Goal: Information Seeking & Learning: Learn about a topic

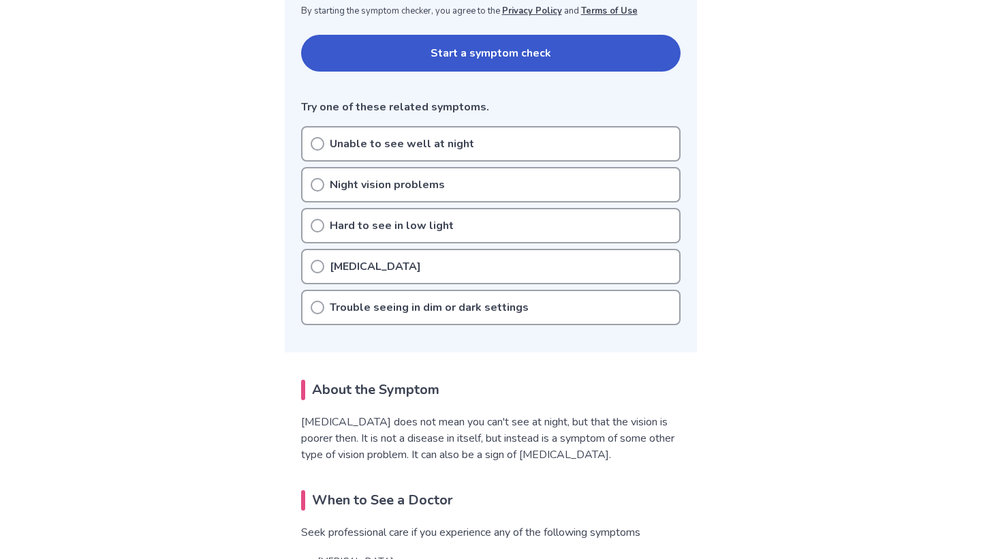
scroll to position [285, 0]
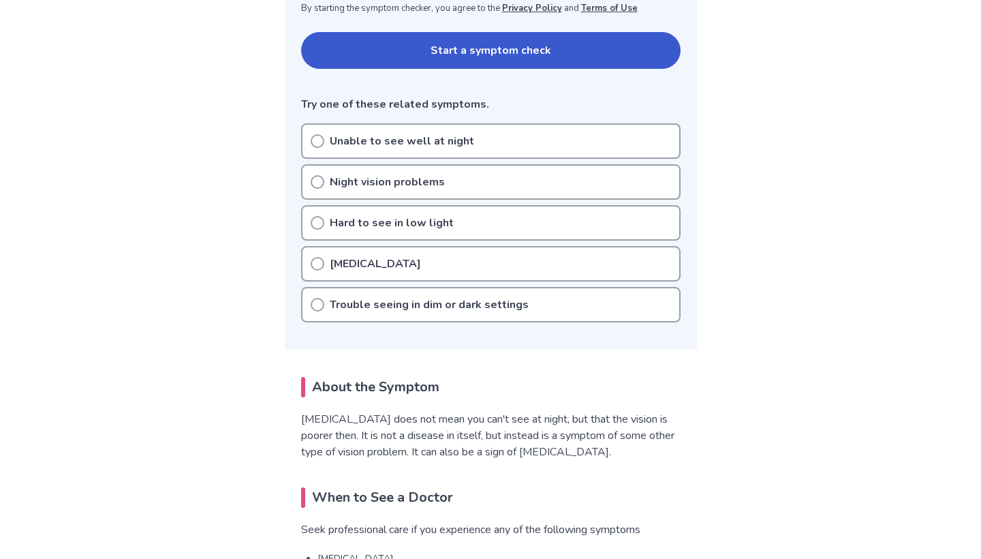
click at [407, 237] on div "Hard to see in low light" at bounding box center [490, 222] width 379 height 35
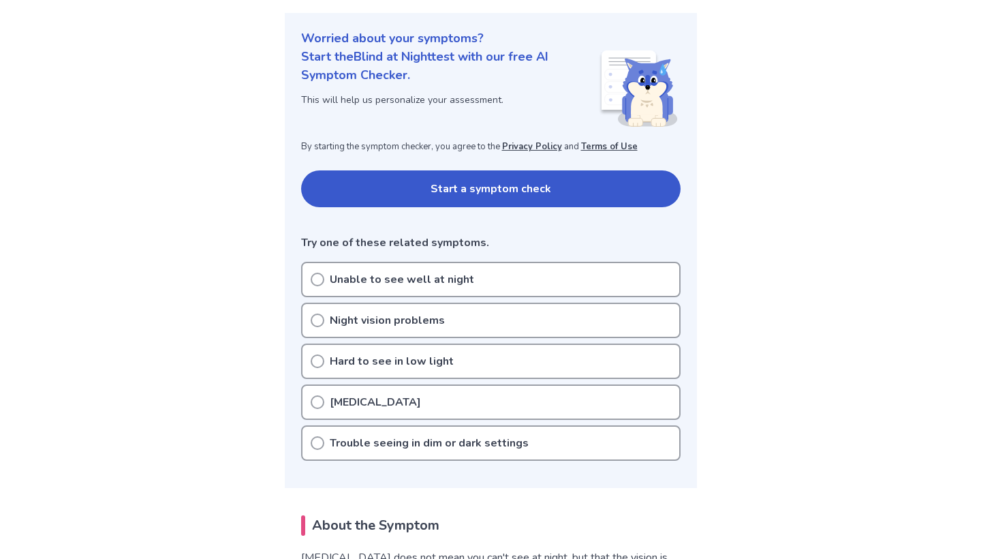
scroll to position [145, 0]
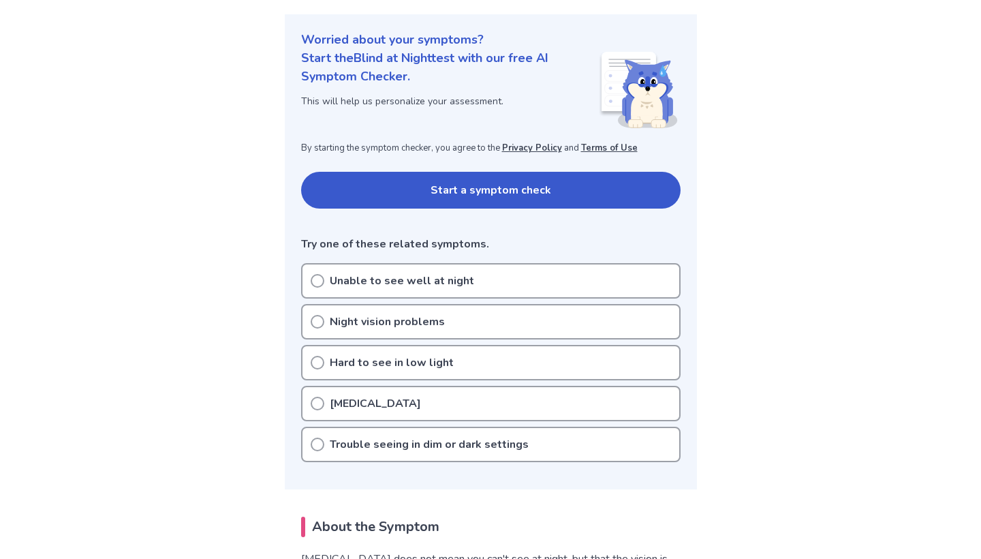
click at [426, 196] on button "Start a symptom check" at bounding box center [490, 190] width 379 height 37
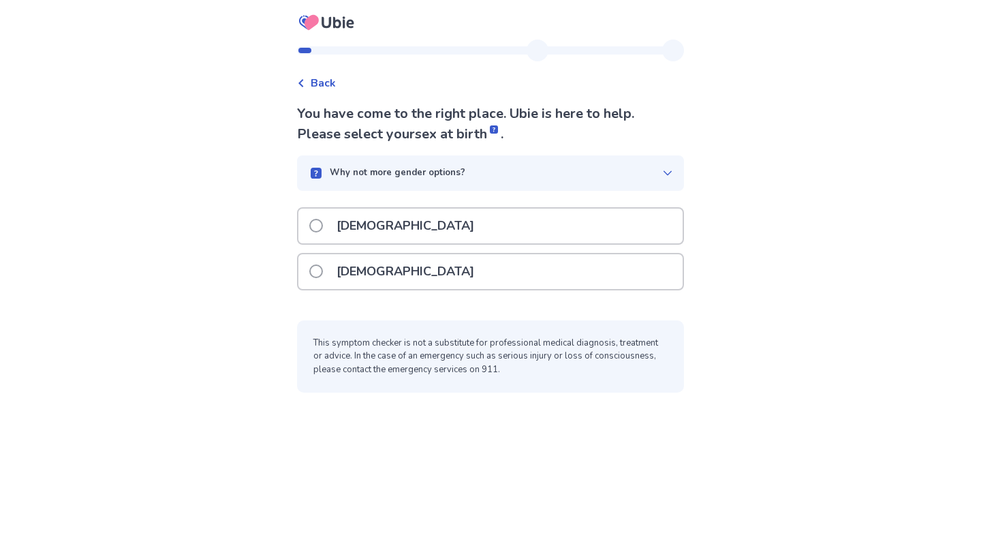
click at [396, 271] on div "Female" at bounding box center [490, 271] width 384 height 35
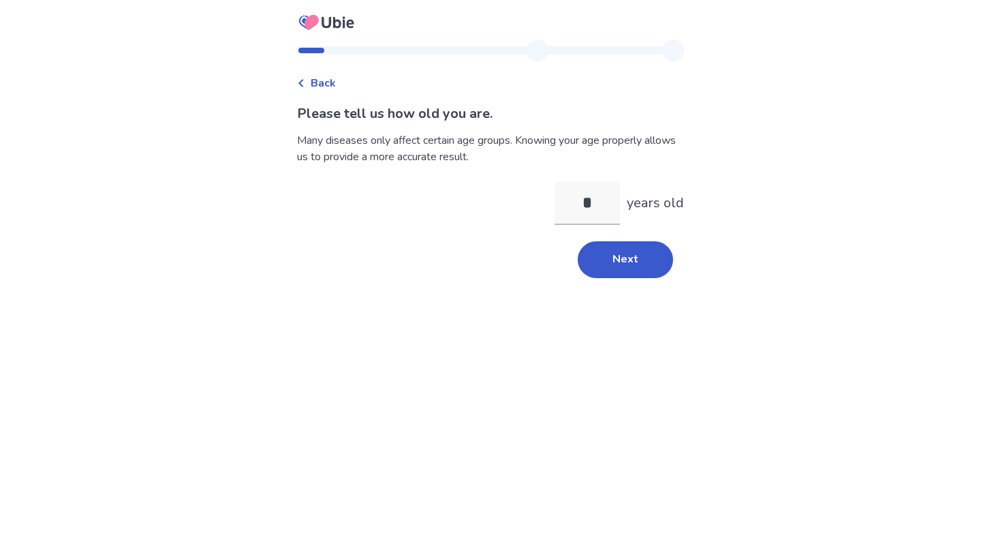
type input "**"
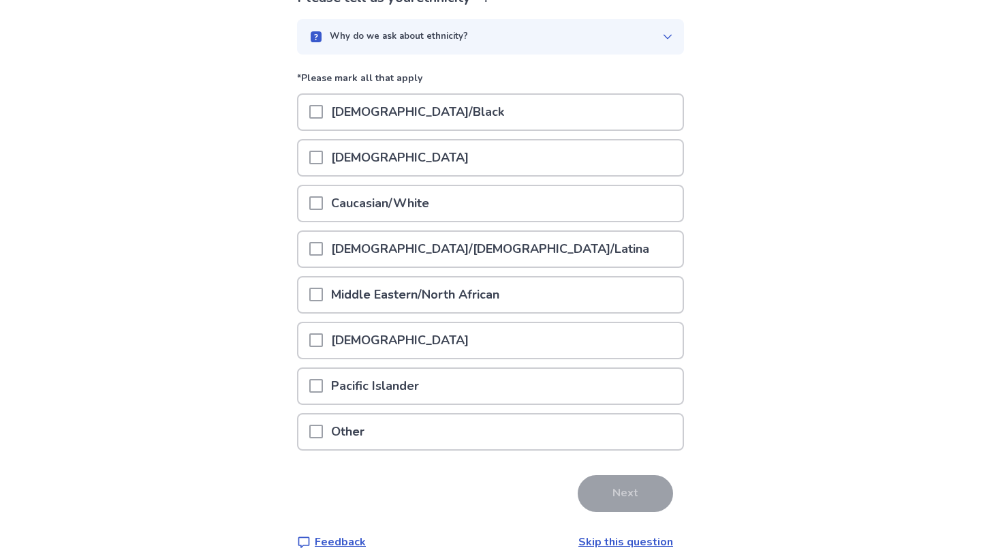
scroll to position [118, 0]
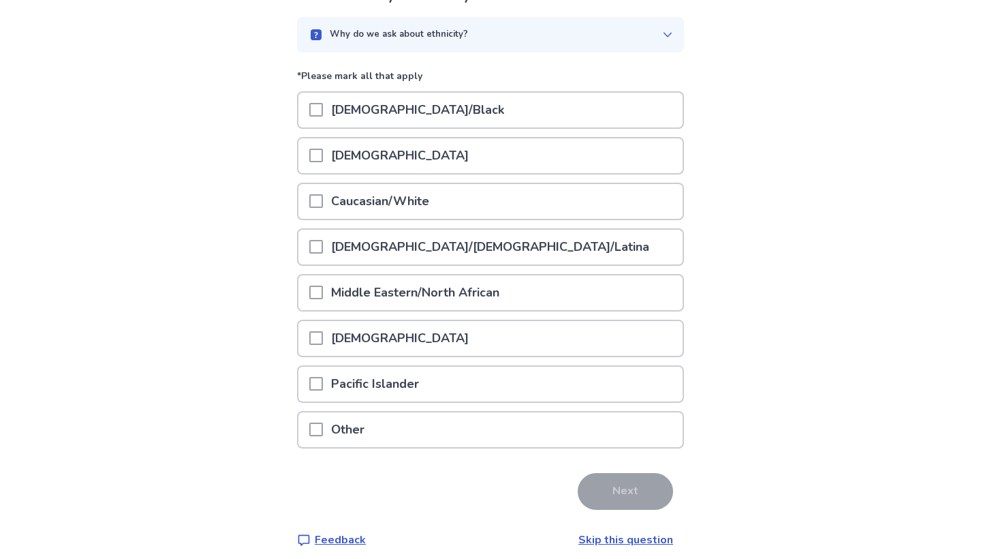
click at [460, 211] on div "Caucasian/White" at bounding box center [490, 201] width 384 height 35
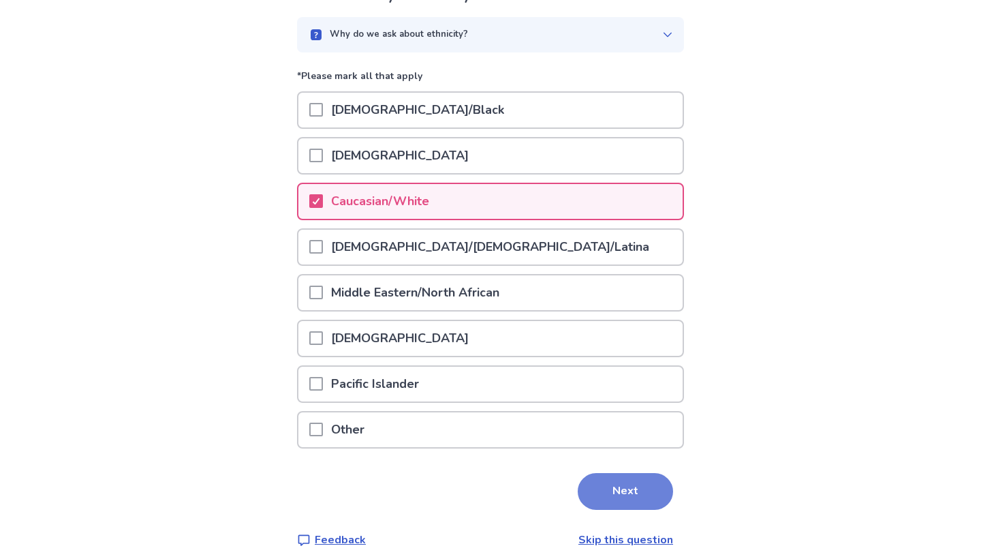
click at [614, 488] on button "Next" at bounding box center [625, 491] width 95 height 37
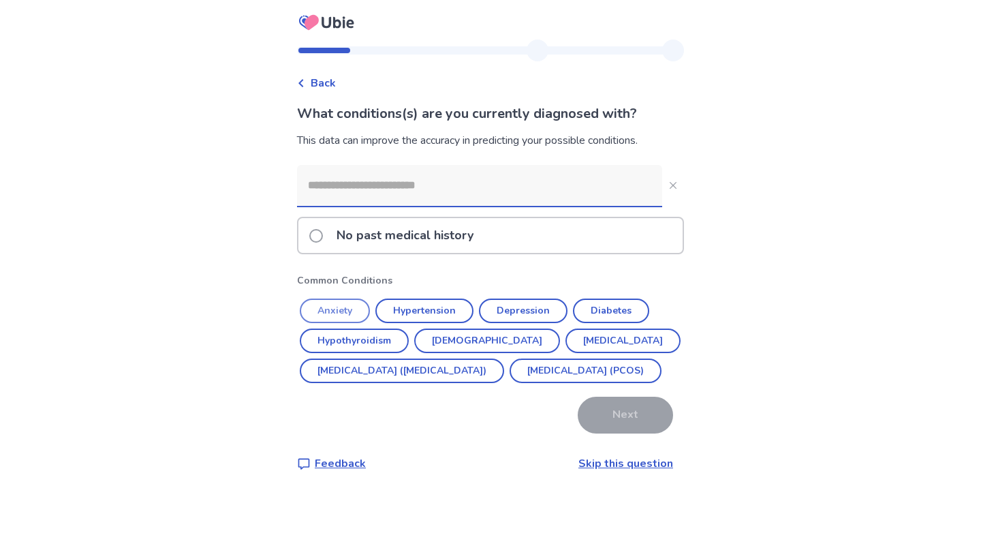
click at [366, 309] on button "Anxiety" at bounding box center [335, 310] width 70 height 25
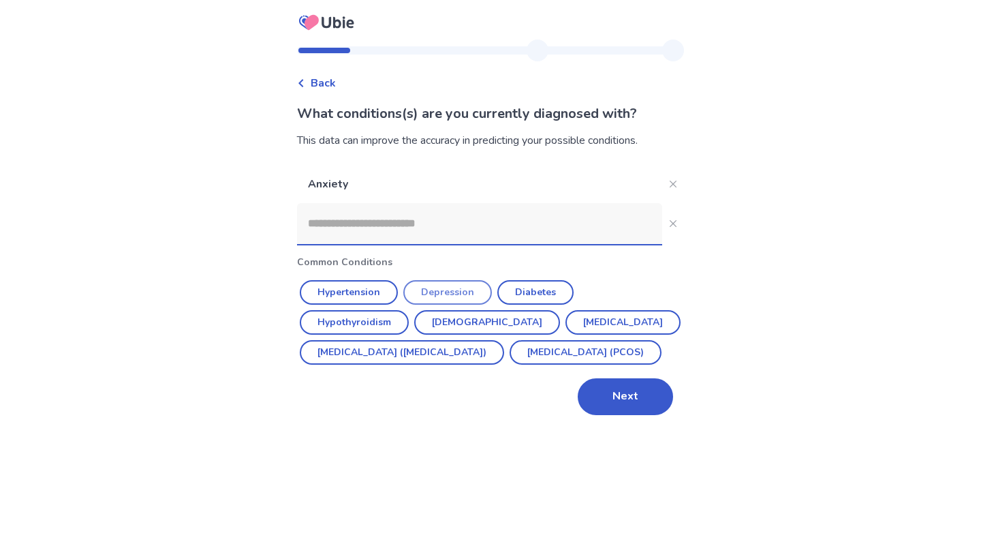
click at [479, 283] on button "Depression" at bounding box center [447, 292] width 89 height 25
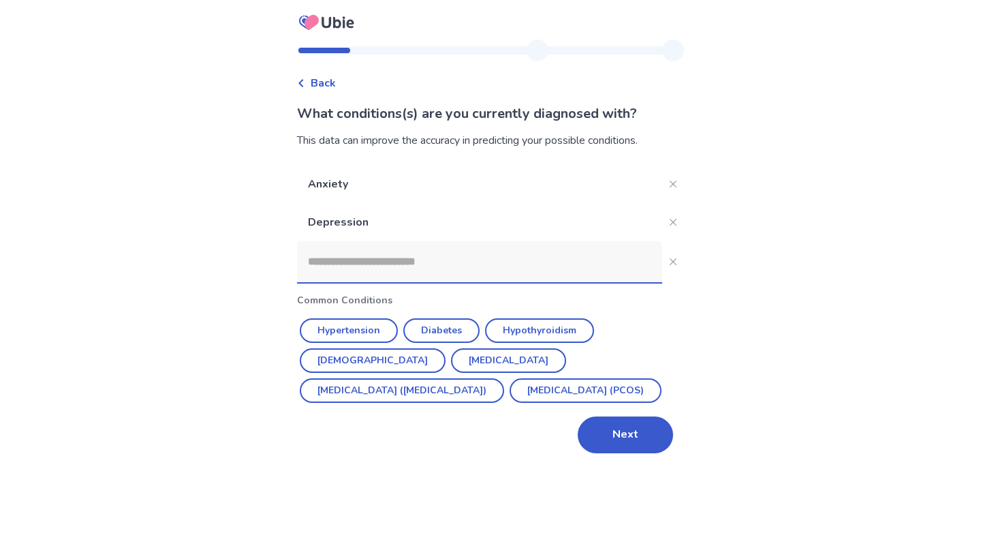
click at [519, 264] on input at bounding box center [479, 261] width 365 height 41
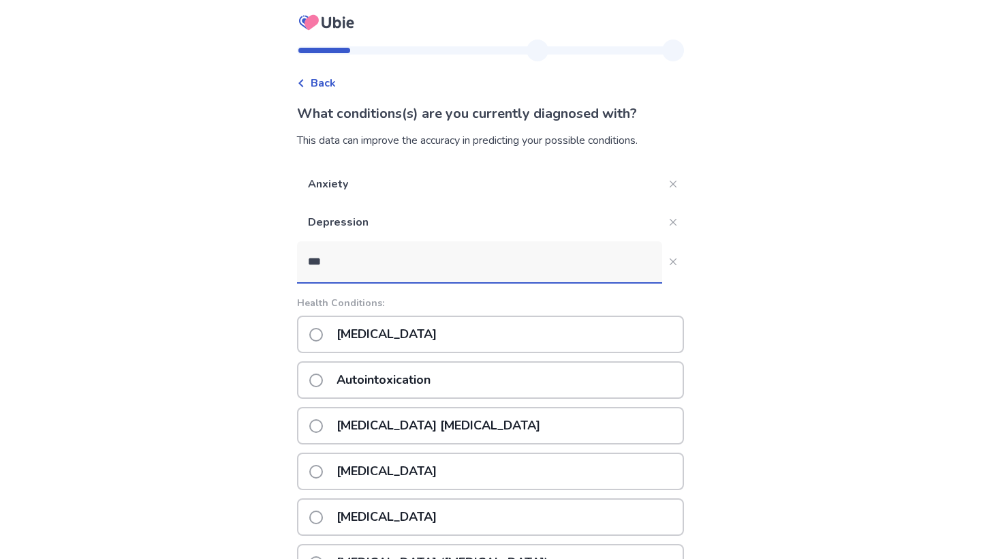
type input "***"
click at [534, 332] on div "Autism" at bounding box center [490, 333] width 387 height 37
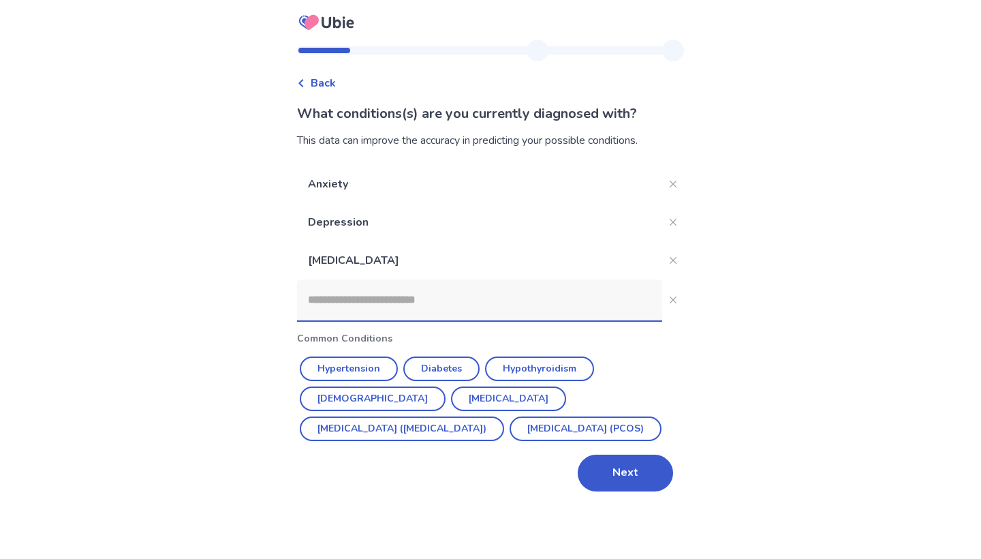
click at [522, 304] on input at bounding box center [479, 299] width 365 height 41
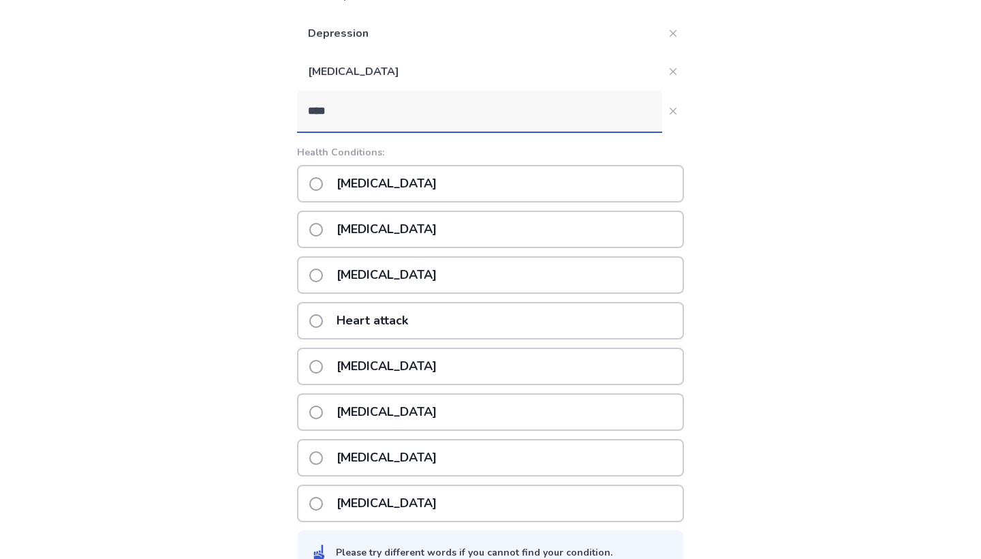
scroll to position [191, 0]
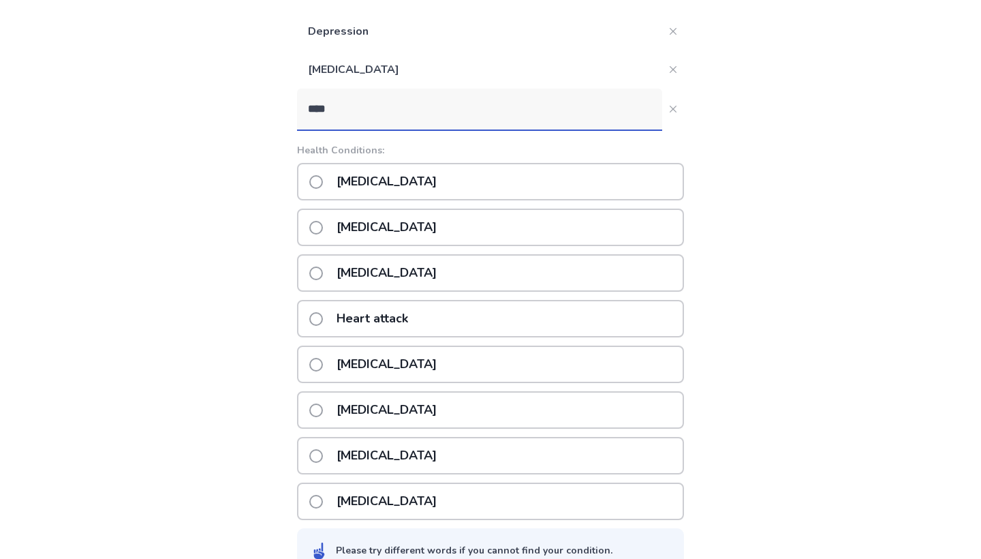
type input "****"
click at [457, 176] on div "Hearing loss" at bounding box center [490, 181] width 387 height 37
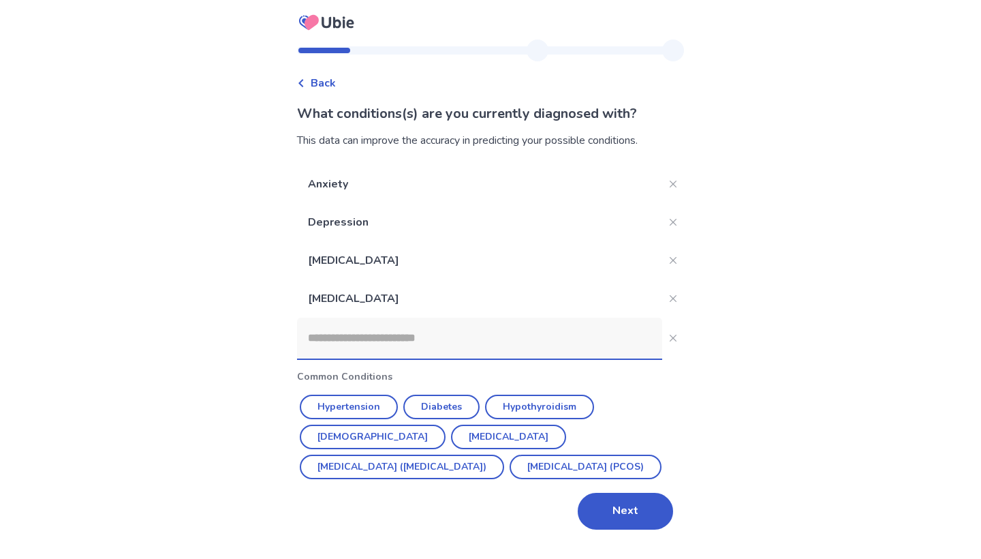
click at [470, 343] on input at bounding box center [479, 337] width 365 height 41
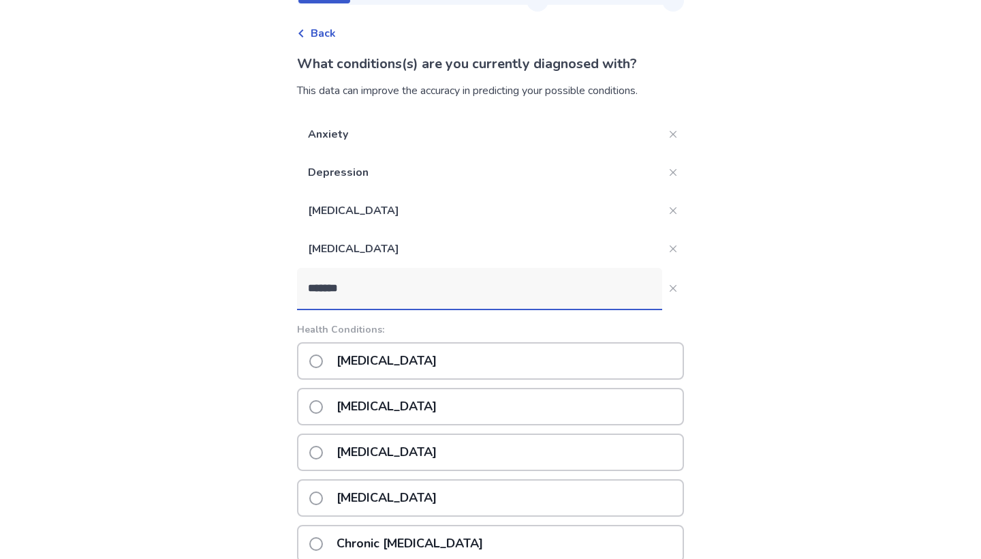
type input "*******"
click at [450, 420] on div "Chronic pain" at bounding box center [490, 406] width 387 height 37
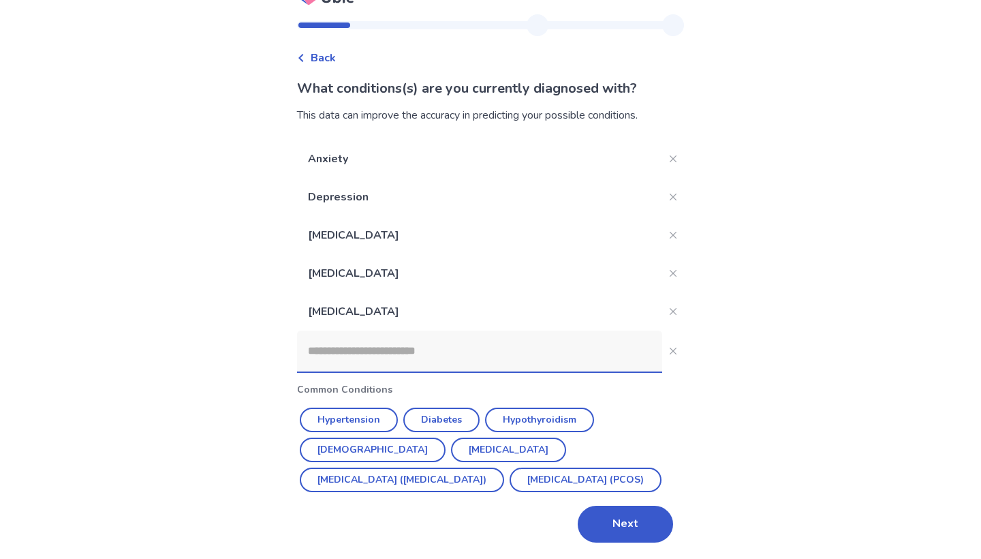
scroll to position [25, 0]
click at [618, 532] on button "Next" at bounding box center [625, 523] width 95 height 37
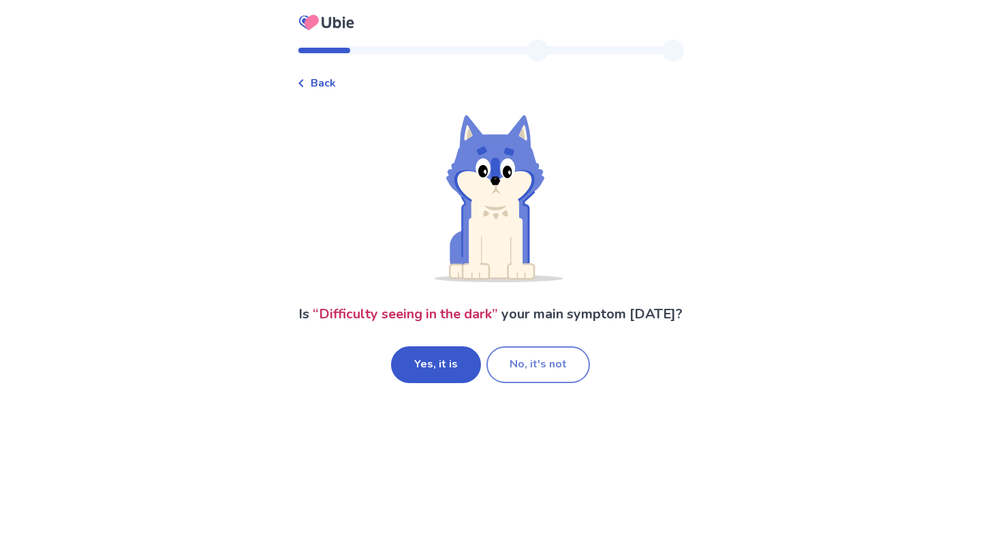
click at [523, 377] on button "No, it's not" at bounding box center [538, 364] width 104 height 37
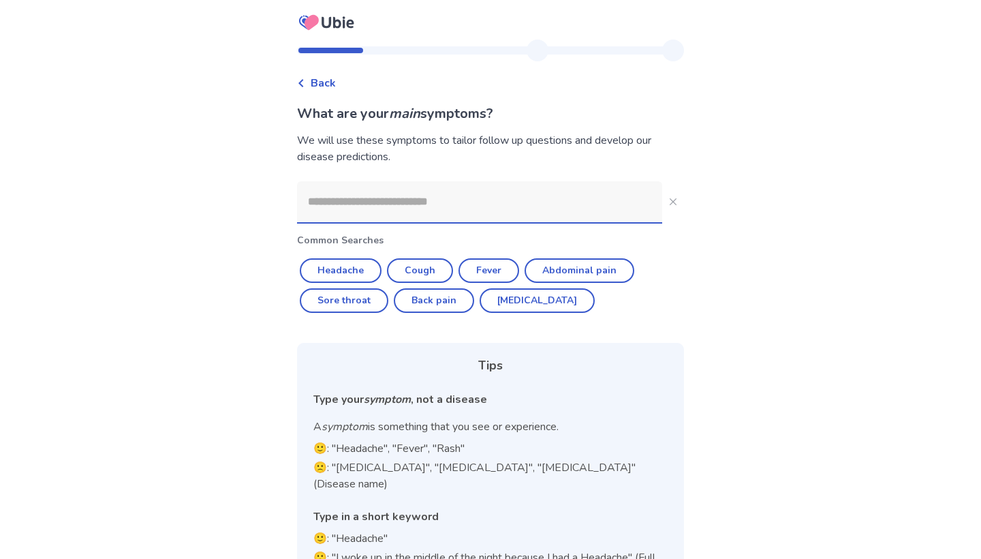
click at [457, 204] on input at bounding box center [479, 201] width 365 height 41
click at [457, 205] on input at bounding box center [479, 201] width 365 height 41
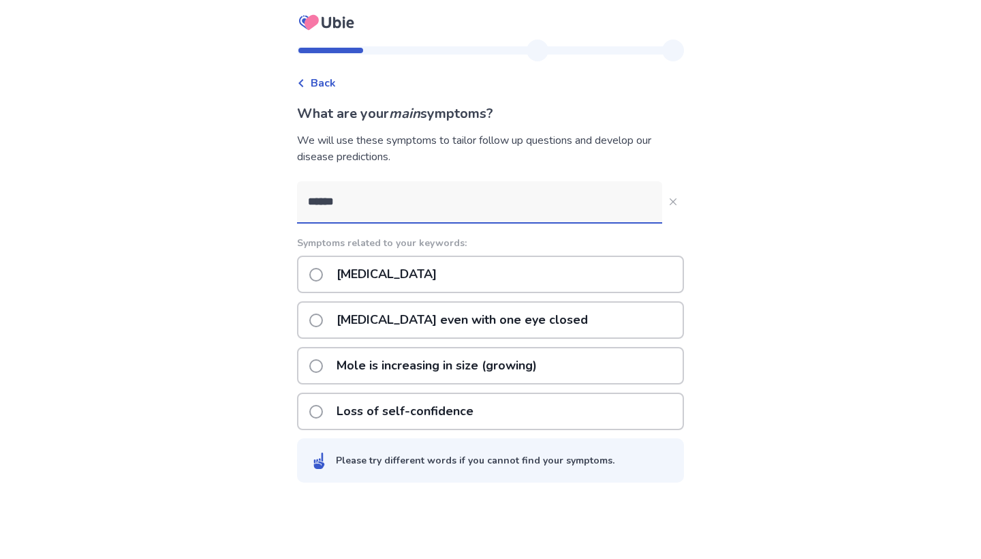
type input "******"
click at [434, 268] on div "Double vision" at bounding box center [490, 273] width 387 height 37
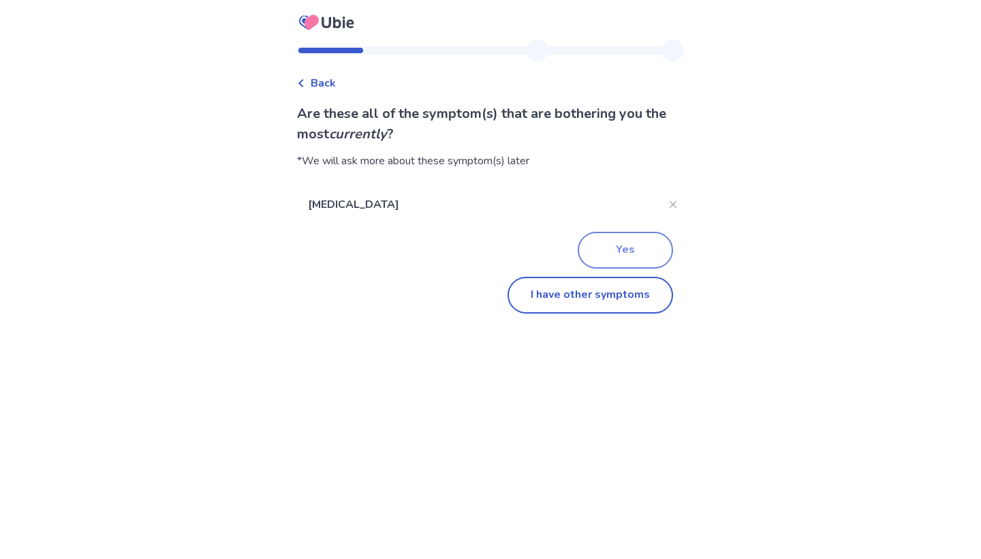
click at [619, 260] on button "Yes" at bounding box center [625, 250] width 95 height 37
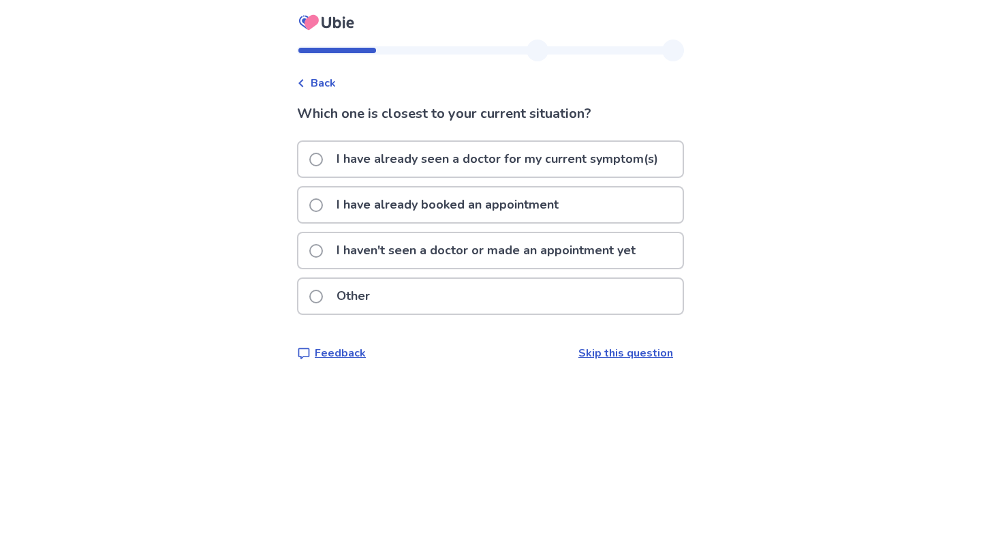
click at [595, 254] on p "I haven't seen a doctor or made an appointment yet" at bounding box center [485, 250] width 315 height 35
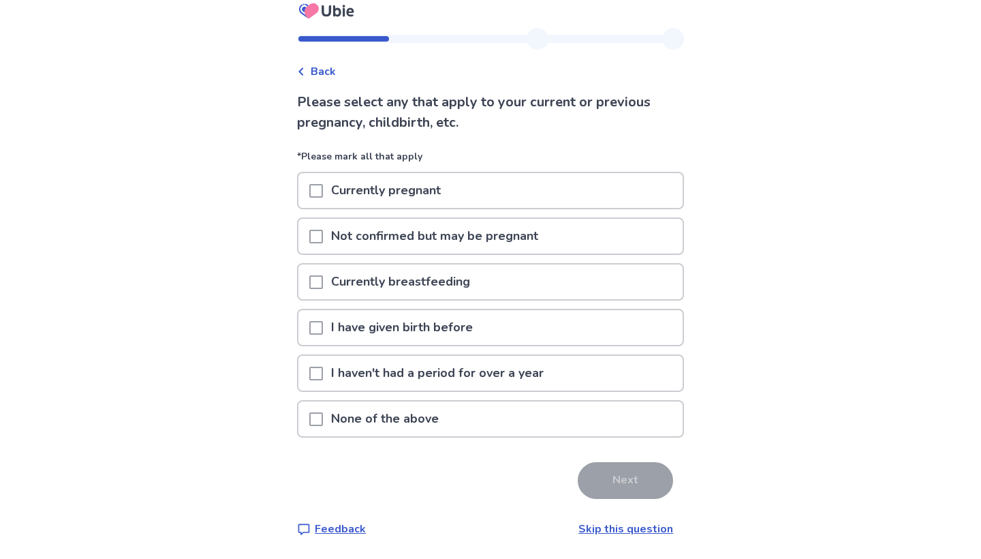
scroll to position [12, 0]
click at [478, 412] on div "None of the above" at bounding box center [490, 418] width 384 height 35
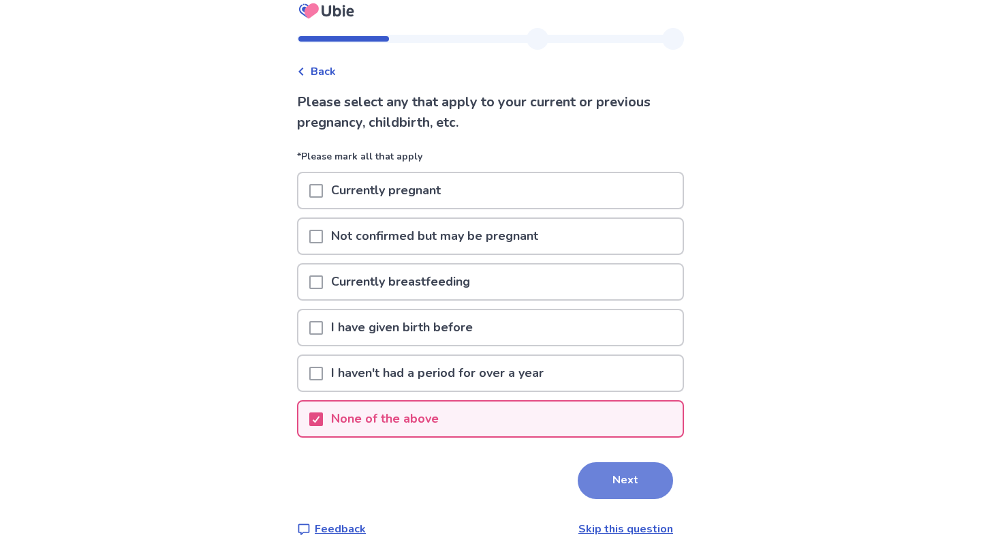
click at [619, 480] on button "Next" at bounding box center [625, 480] width 95 height 37
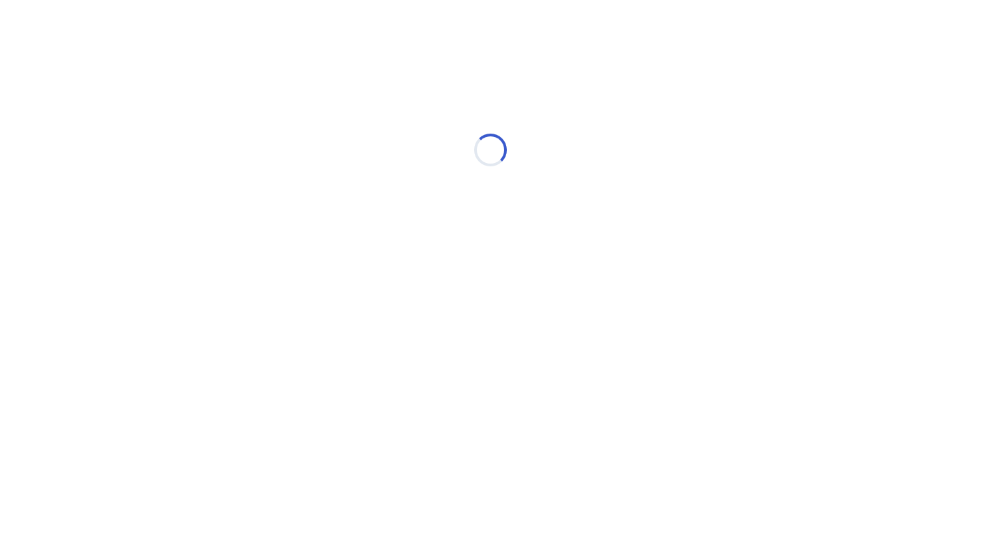
scroll to position [0, 0]
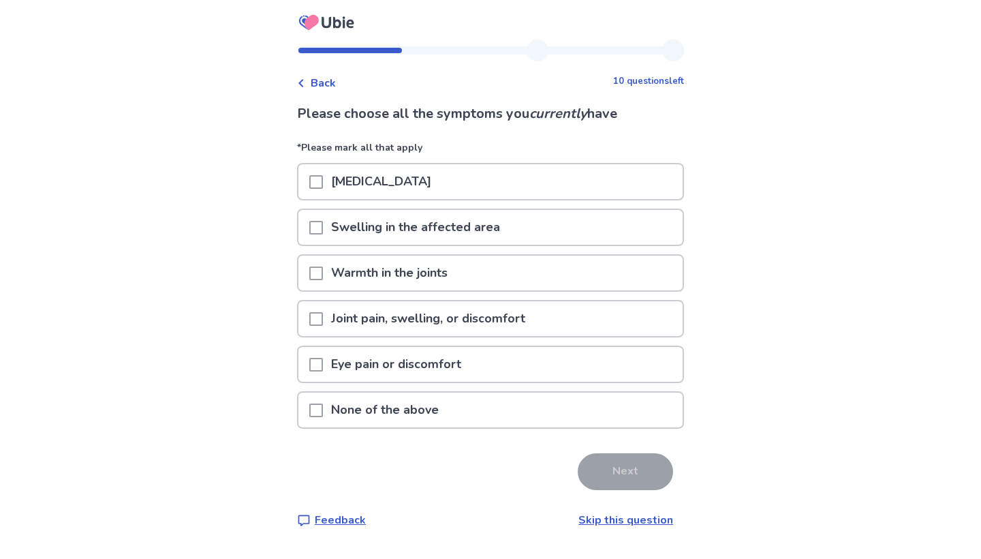
click at [456, 410] on div "None of the above" at bounding box center [490, 409] width 384 height 35
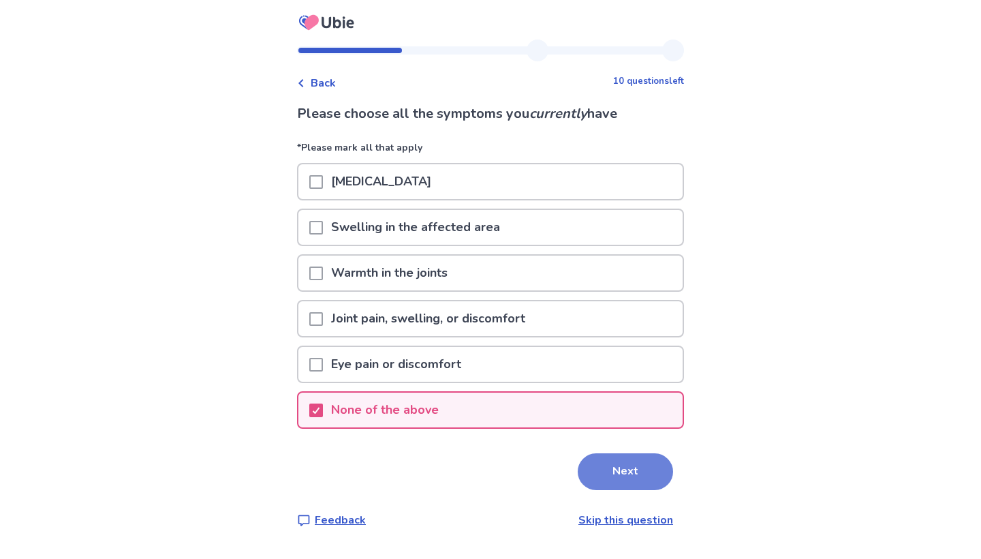
click at [599, 469] on button "Next" at bounding box center [625, 471] width 95 height 37
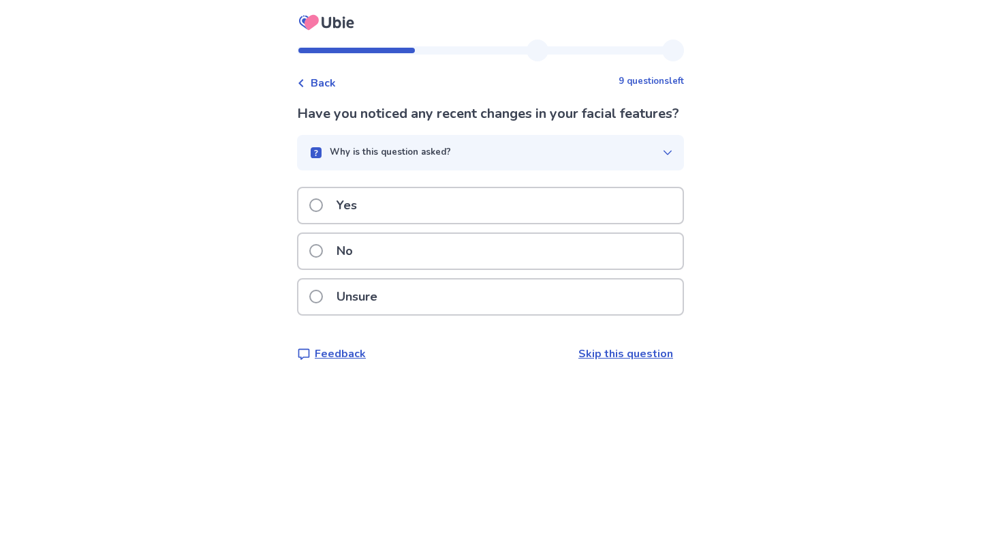
click at [537, 262] on div "No" at bounding box center [490, 251] width 384 height 35
click at [538, 217] on div "Yes" at bounding box center [490, 205] width 384 height 35
click at [532, 261] on div "No" at bounding box center [490, 251] width 384 height 35
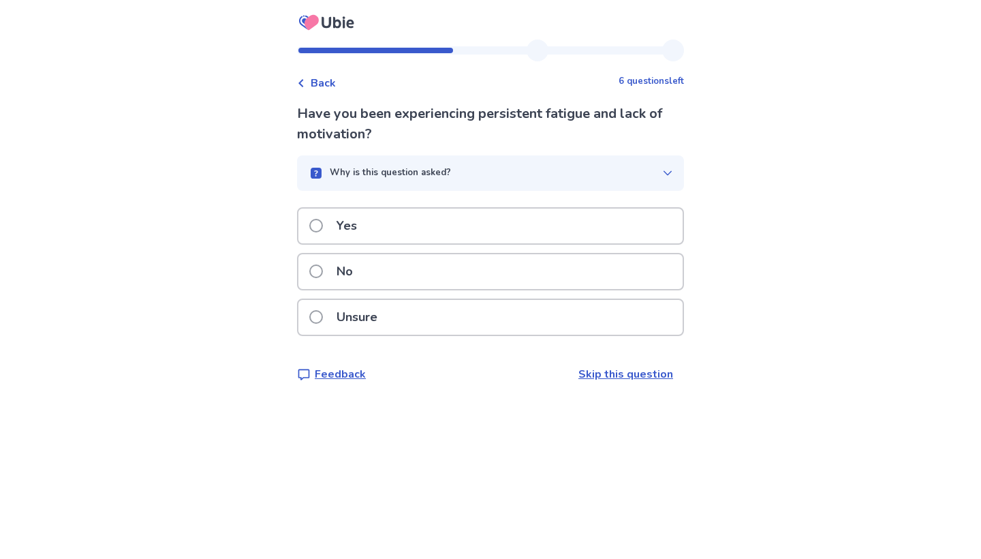
click at [547, 324] on div "Unsure" at bounding box center [490, 317] width 384 height 35
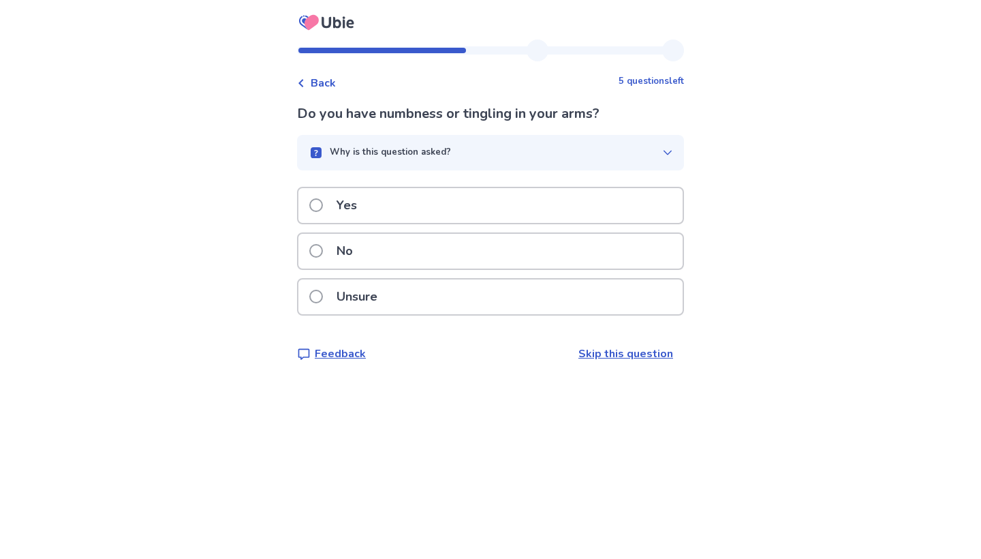
click at [563, 261] on div "No" at bounding box center [490, 251] width 384 height 35
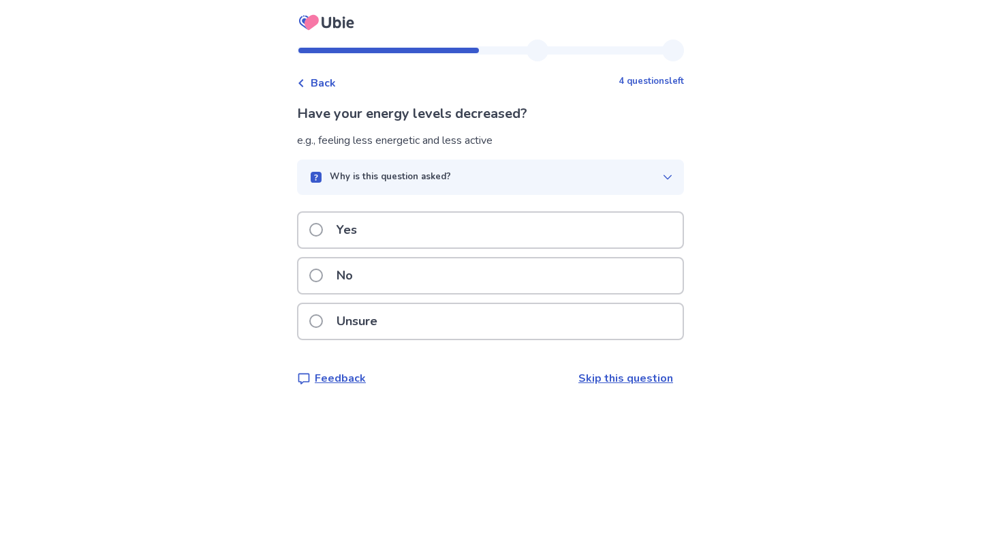
click at [409, 271] on div "No" at bounding box center [490, 275] width 384 height 35
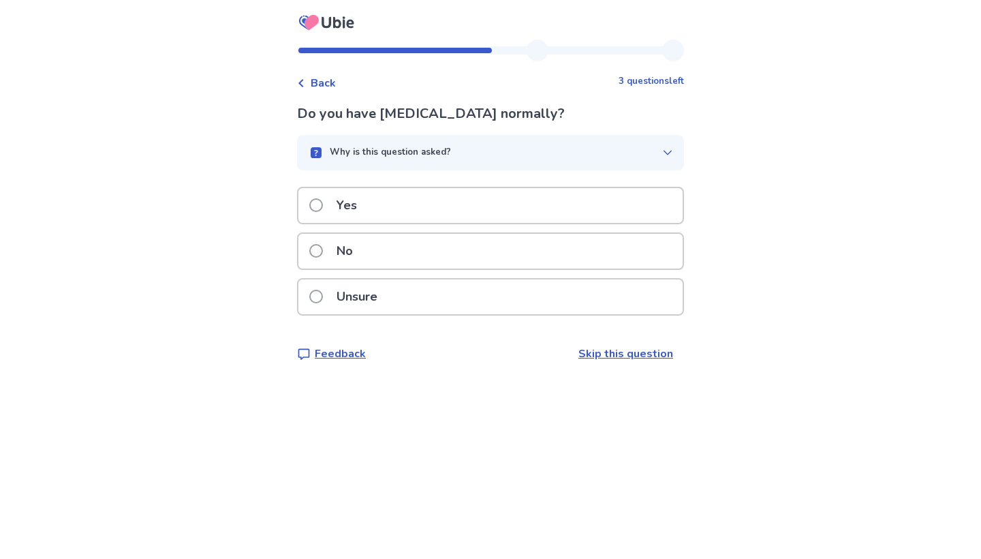
click at [401, 254] on div "No" at bounding box center [490, 251] width 384 height 35
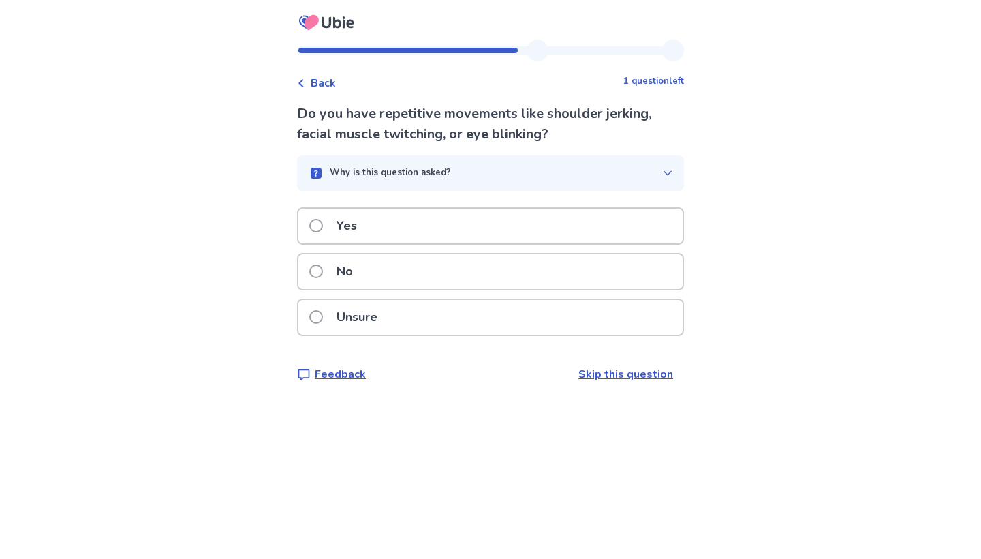
click at [401, 257] on div "No" at bounding box center [490, 271] width 384 height 35
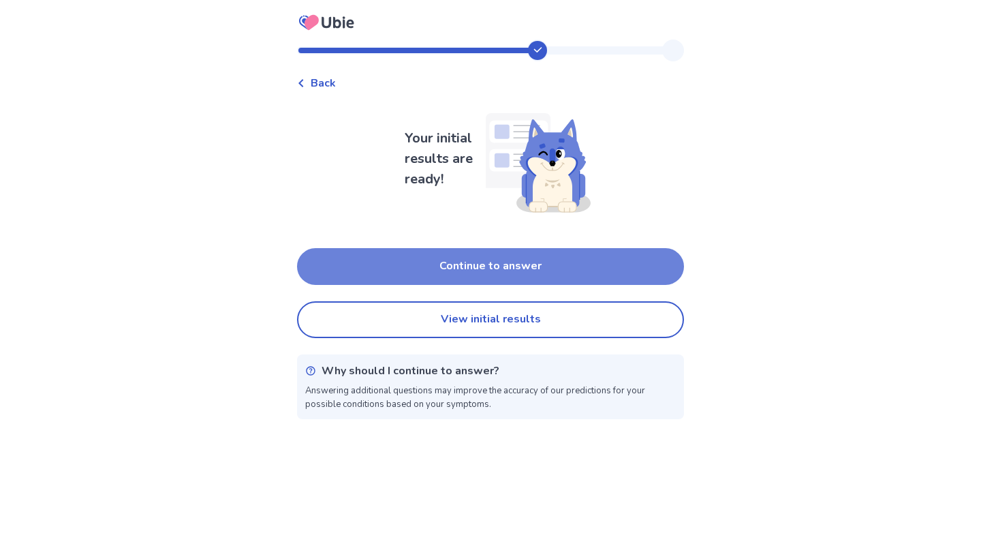
click at [443, 275] on button "Continue to answer" at bounding box center [490, 266] width 387 height 37
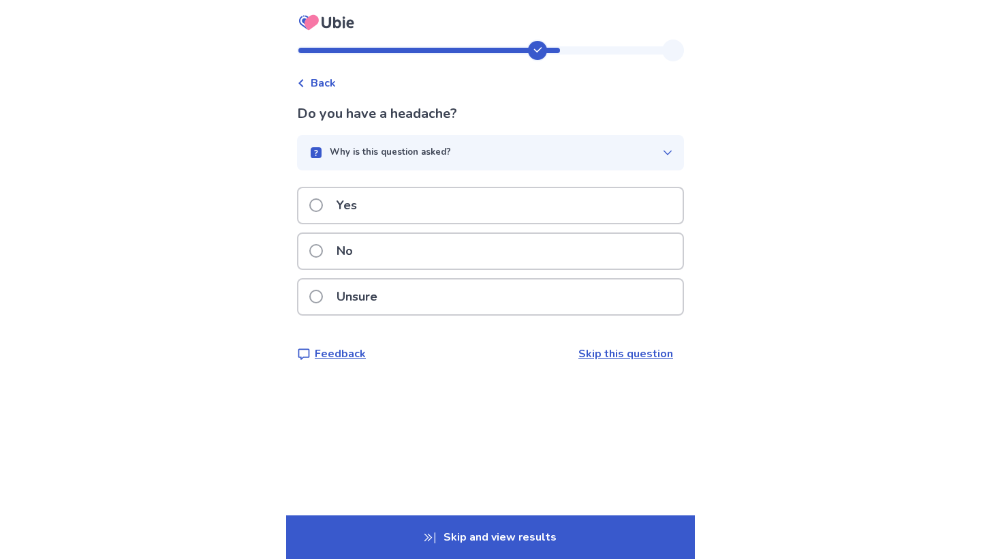
click at [332, 80] on span "Back" at bounding box center [323, 83] width 25 height 16
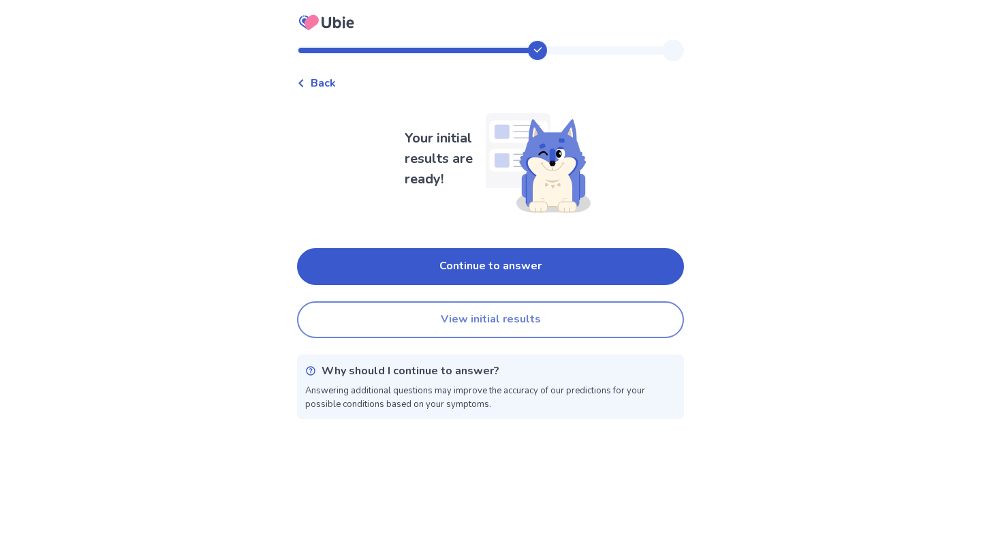
click at [458, 319] on button "View initial results" at bounding box center [490, 319] width 387 height 37
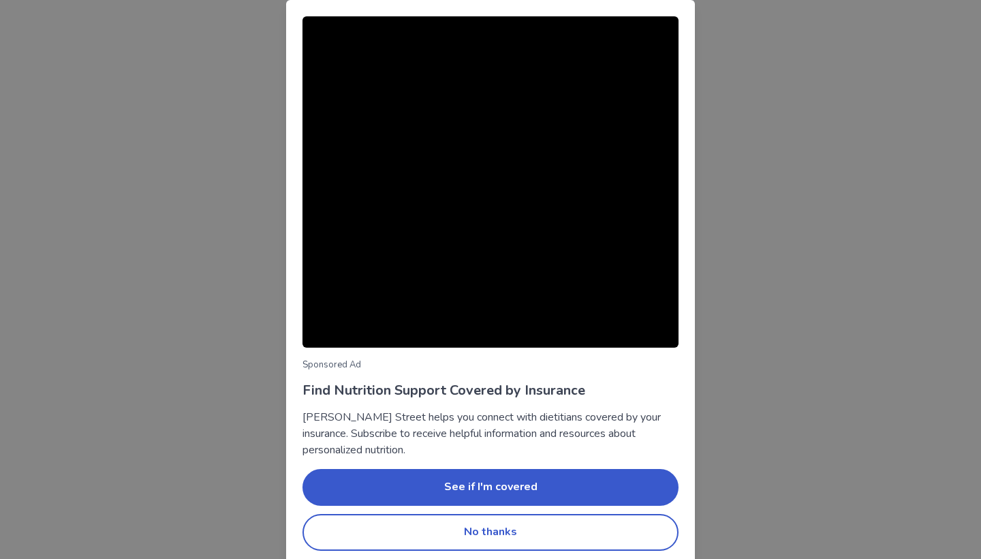
click at [730, 40] on div "Sponsored Ad Find Nutrition Support Covered by Insurance Berry Street helps you…" at bounding box center [490, 279] width 981 height 559
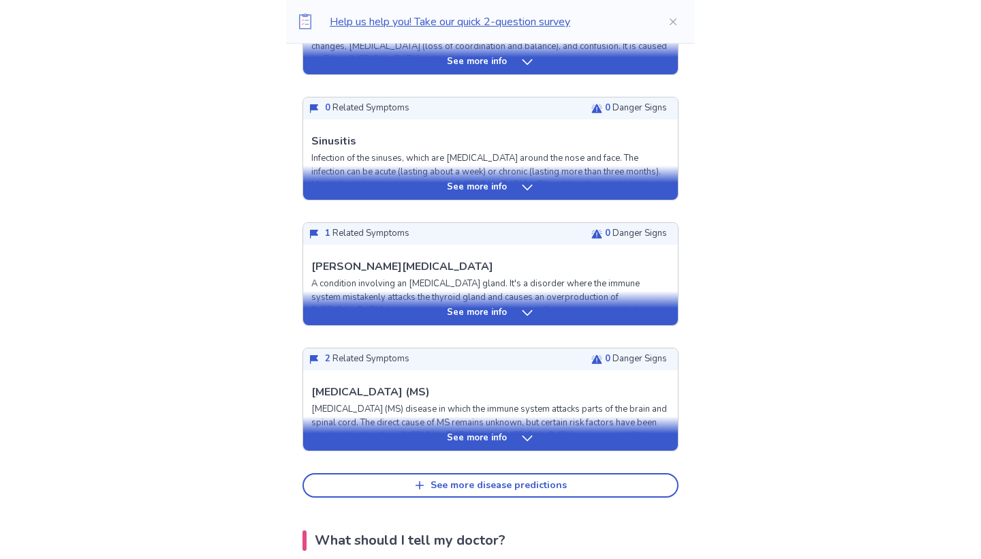
scroll to position [459, 0]
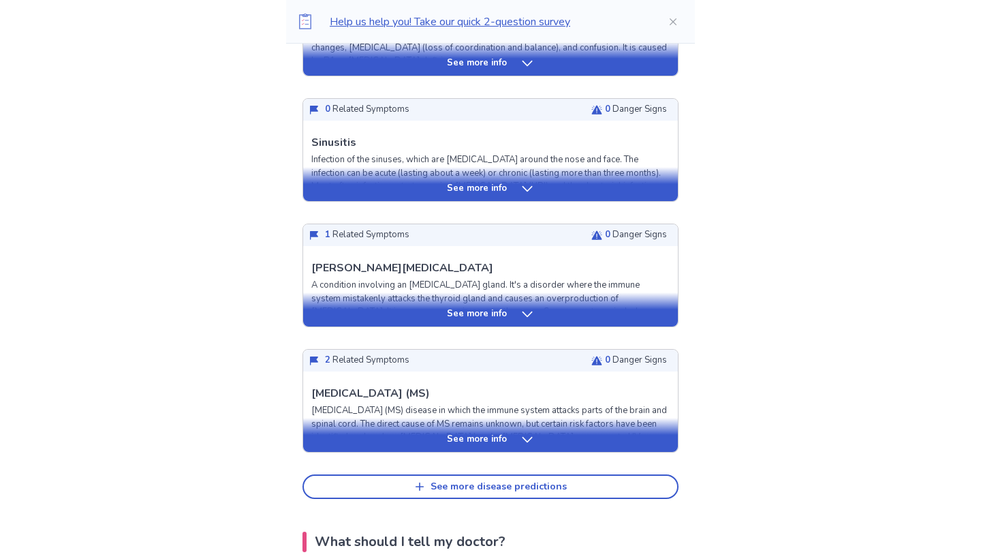
click at [535, 435] on div "See more info" at bounding box center [490, 440] width 375 height 14
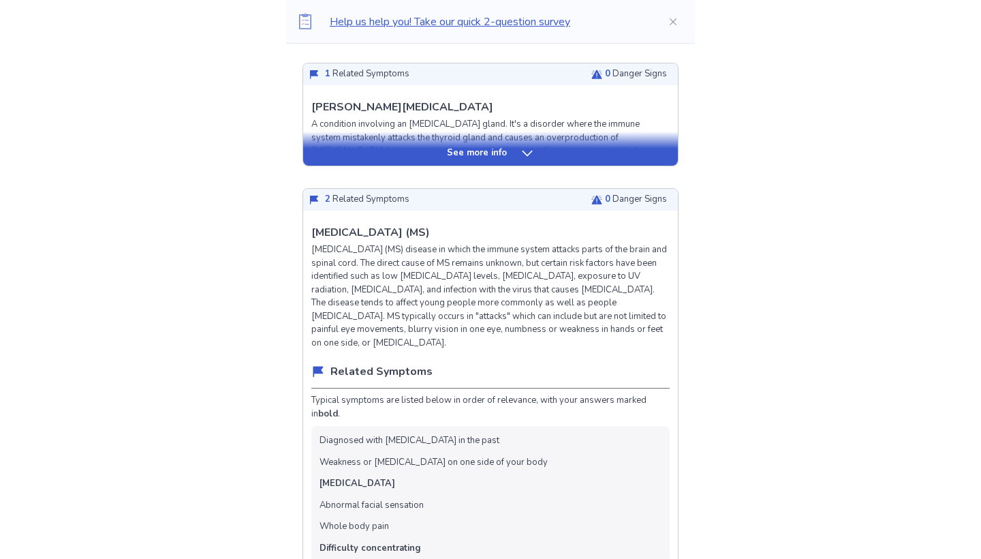
scroll to position [668, 0]
